Goal: Find specific fact: Find specific fact

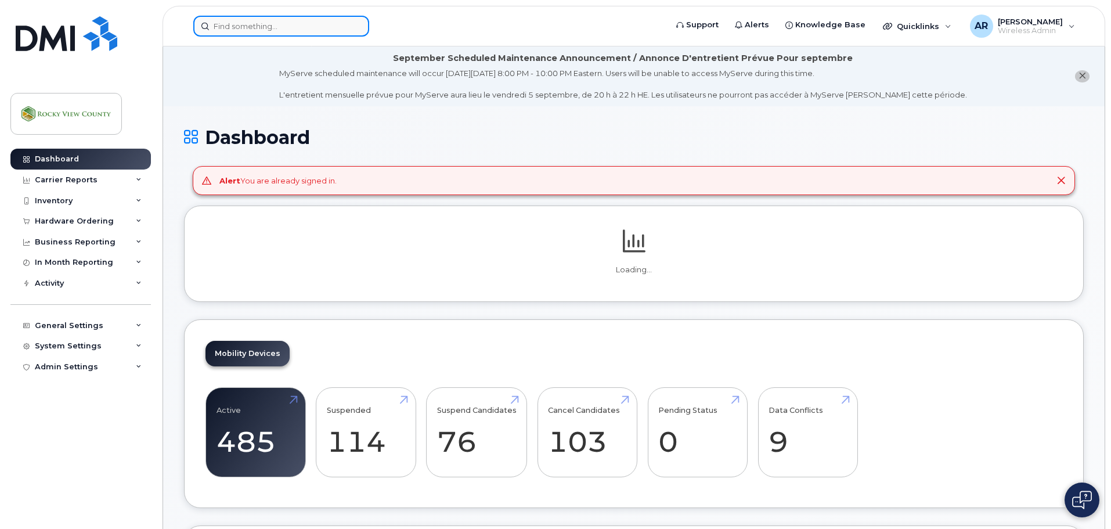
click at [256, 29] on input at bounding box center [281, 26] width 176 height 21
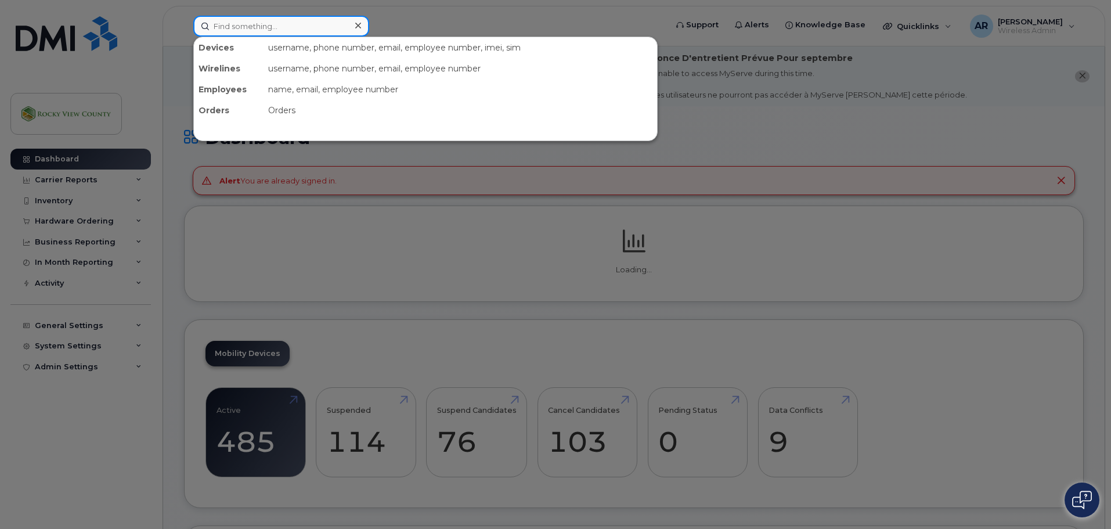
paste input "5878396508"
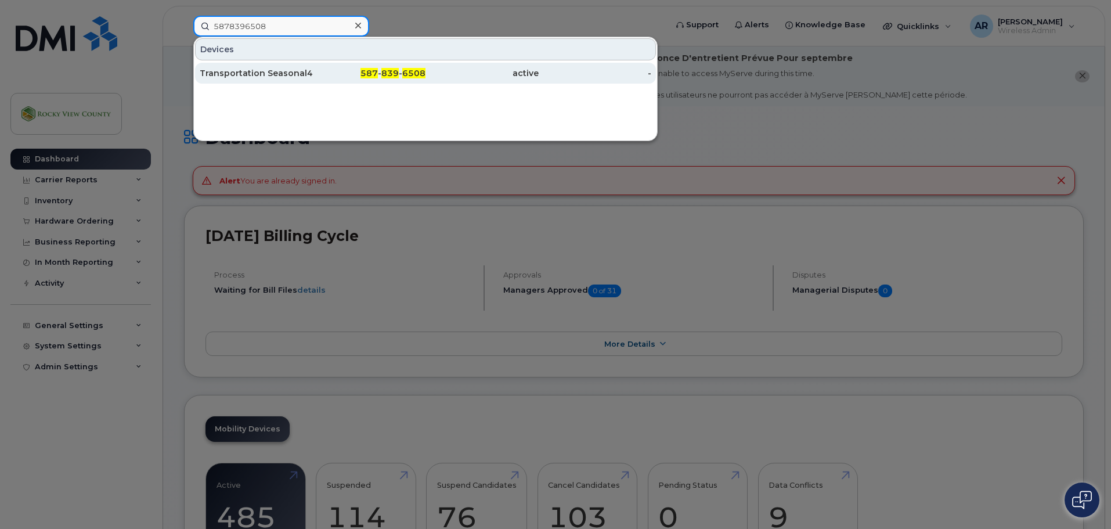
type input "5878396508"
click at [269, 71] on div "Transportation Seasonal4" at bounding box center [256, 73] width 113 height 12
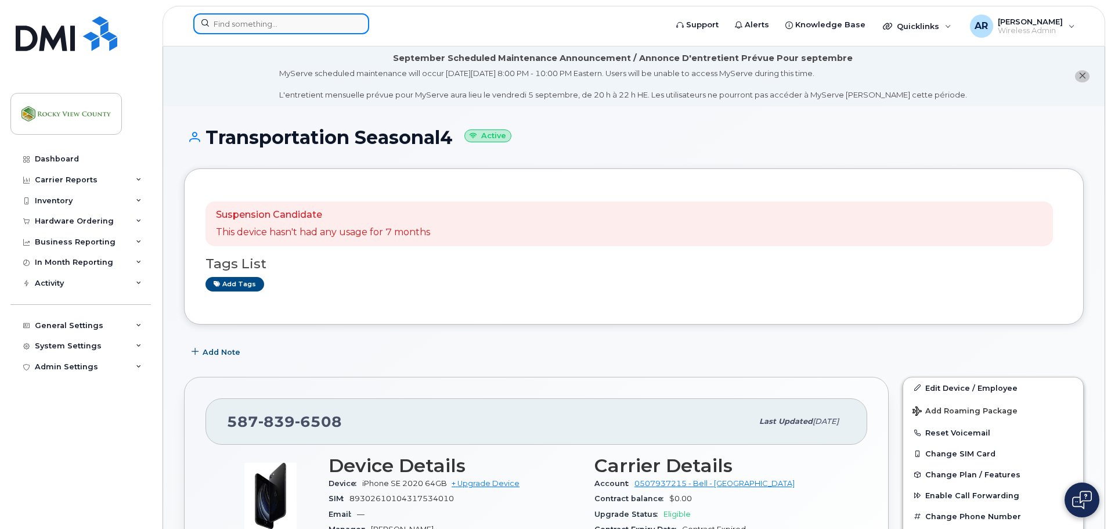
click at [309, 14] on input at bounding box center [281, 23] width 176 height 21
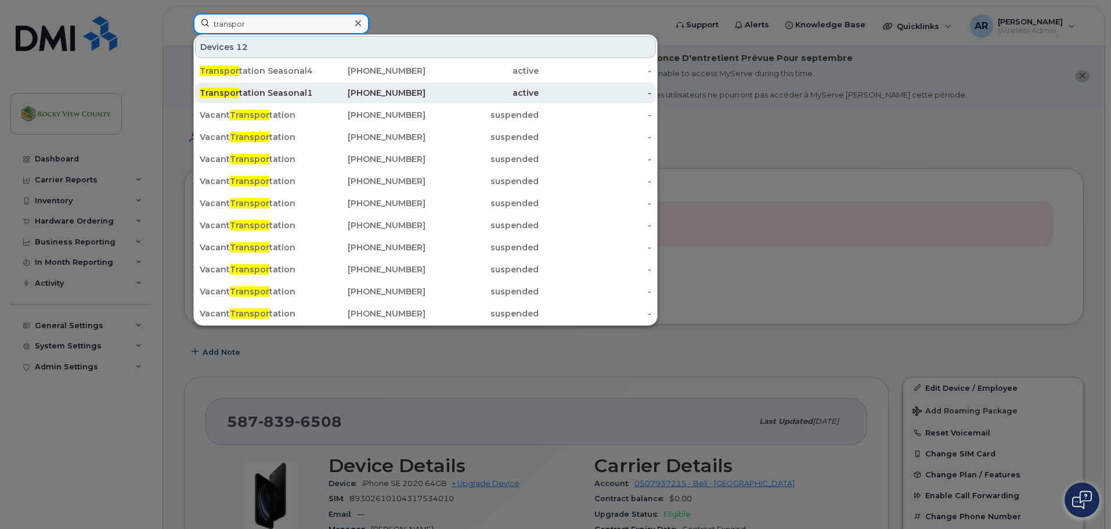
type input "transpor"
click at [259, 95] on div "Transpor tation Seasonal1" at bounding box center [256, 93] width 113 height 12
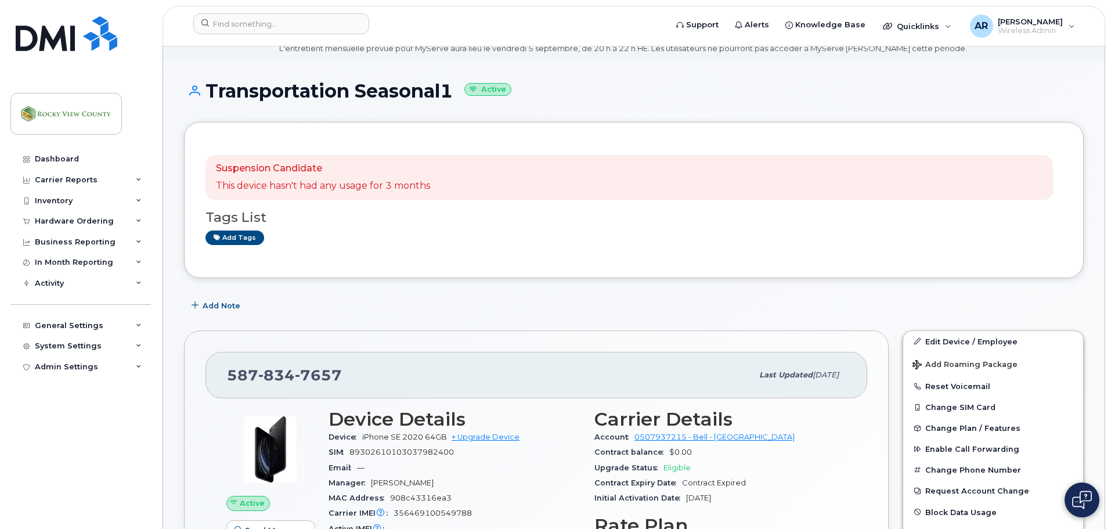
scroll to position [232, 0]
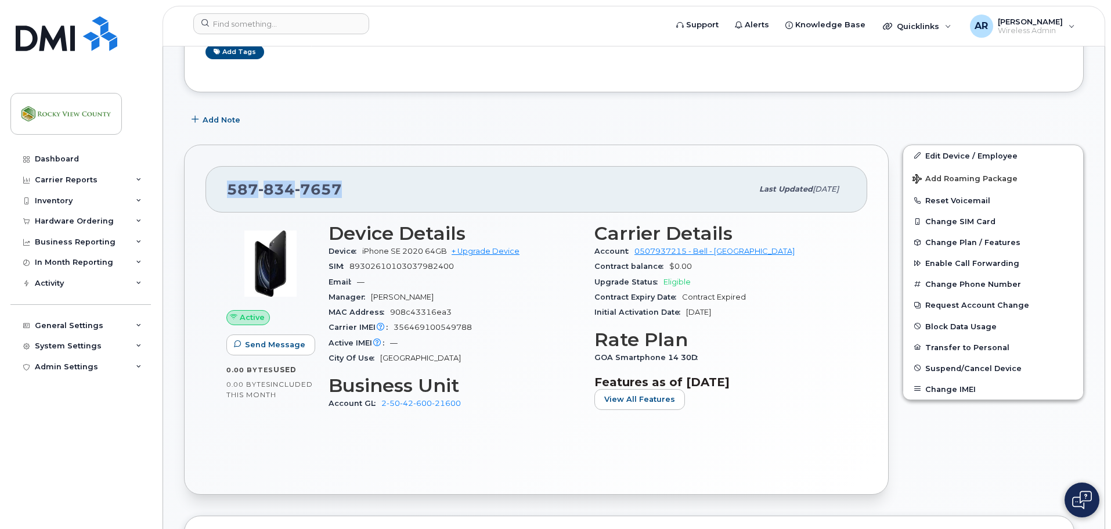
drag, startPoint x: 356, startPoint y: 203, endPoint x: 221, endPoint y: 188, distance: 136.6
click at [221, 188] on div "[PHONE_NUMBER] Last updated [DATE]" at bounding box center [536, 189] width 662 height 46
copy span "[PHONE_NUMBER]"
